Goal: Information Seeking & Learning: Learn about a topic

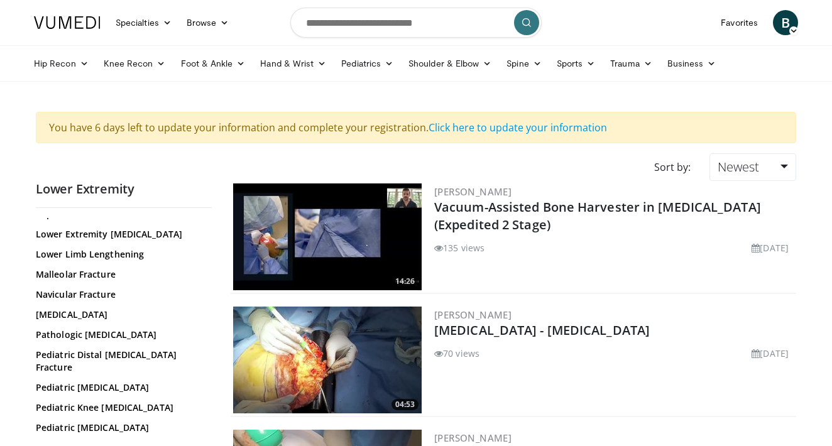
scroll to position [306, 0]
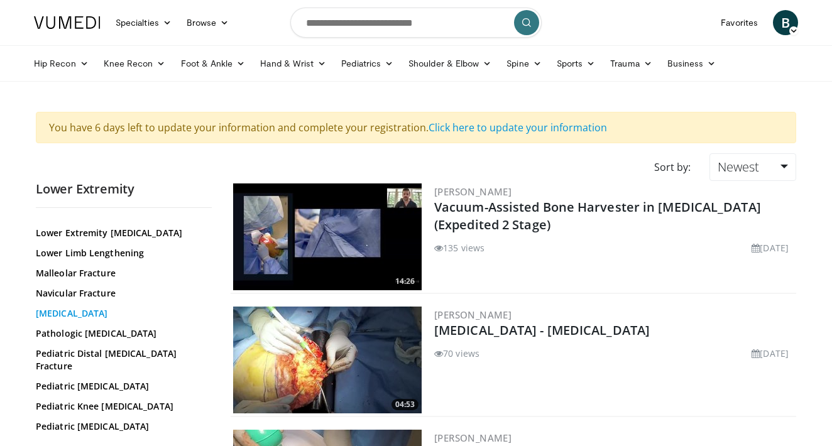
click at [70, 320] on link "[MEDICAL_DATA]" at bounding box center [121, 313] width 170 height 13
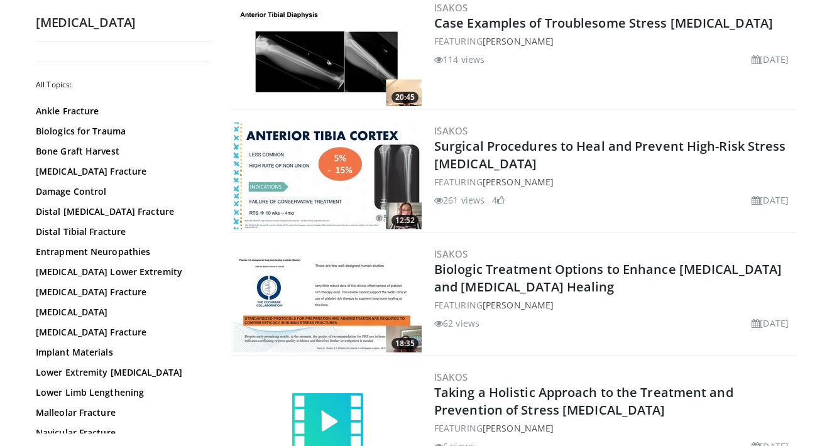
scroll to position [817, 0]
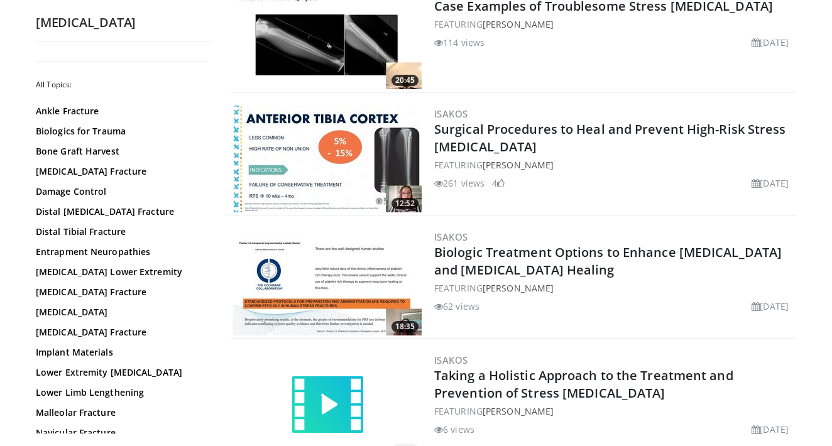
click at [314, 276] on img at bounding box center [327, 282] width 189 height 107
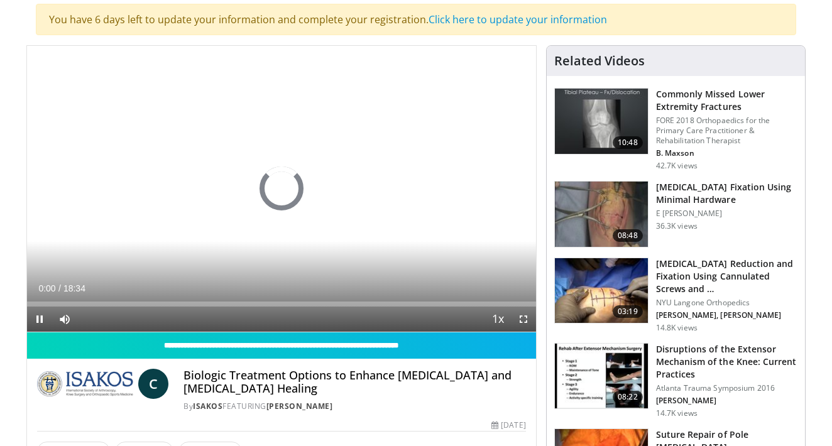
scroll to position [93, 0]
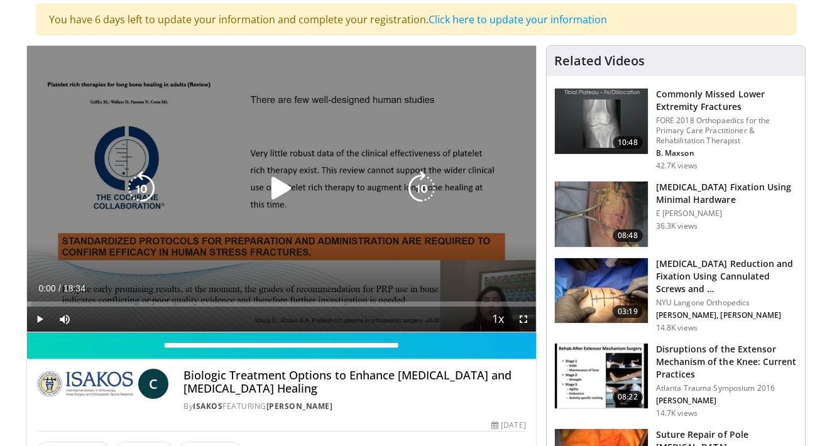
click at [291, 193] on icon "Video Player" at bounding box center [281, 188] width 35 height 35
click at [277, 190] on icon "Video Player" at bounding box center [281, 188] width 35 height 35
click at [281, 191] on icon "Video Player" at bounding box center [281, 188] width 35 height 35
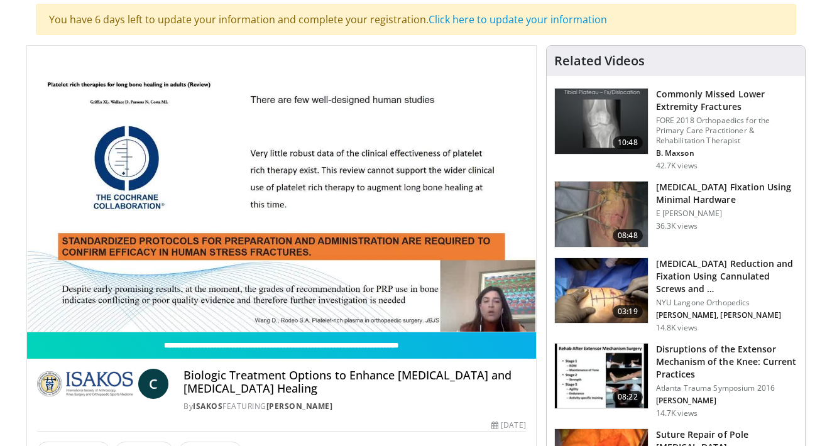
click at [594, 285] on img at bounding box center [601, 290] width 93 height 65
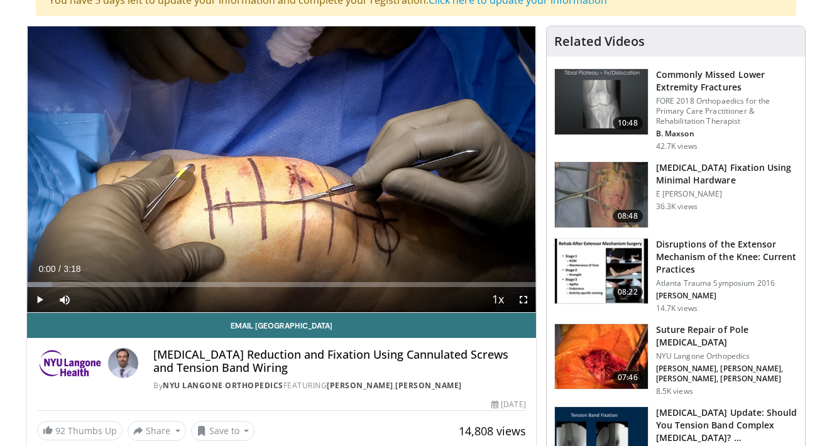
scroll to position [112, 0]
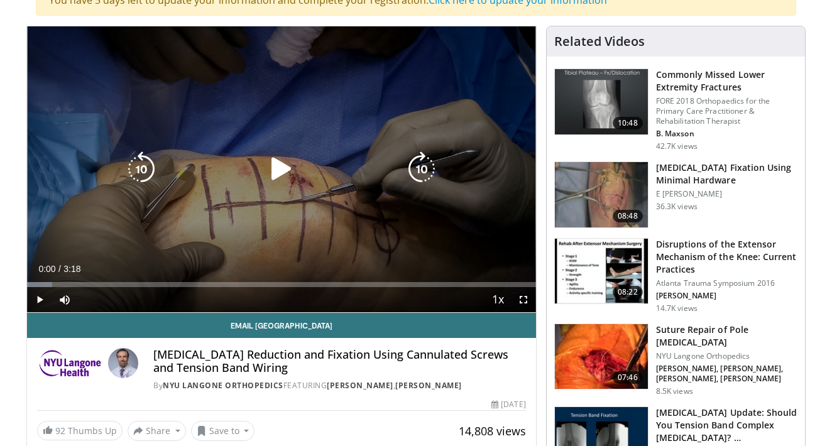
click at [274, 160] on icon "Video Player" at bounding box center [281, 168] width 35 height 35
